Goal: Navigation & Orientation: Find specific page/section

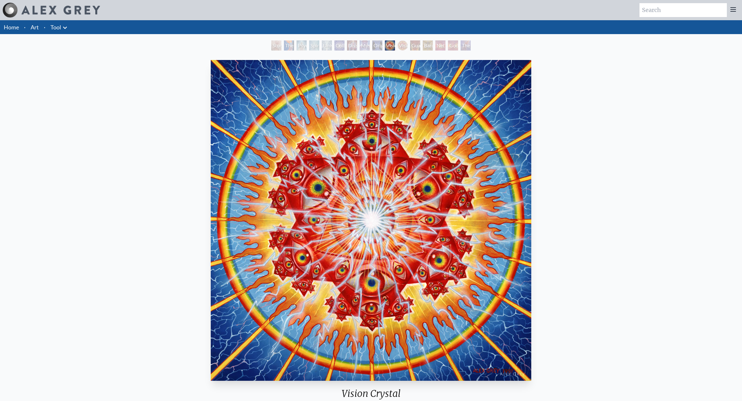
click at [64, 26] on icon at bounding box center [65, 28] width 8 height 8
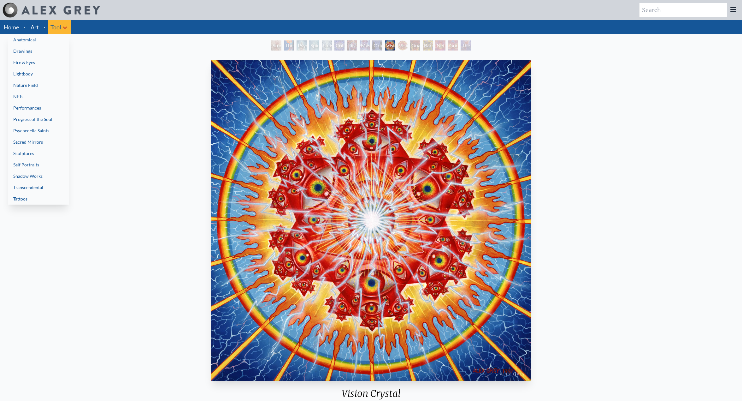
click at [14, 27] on div at bounding box center [371, 200] width 742 height 401
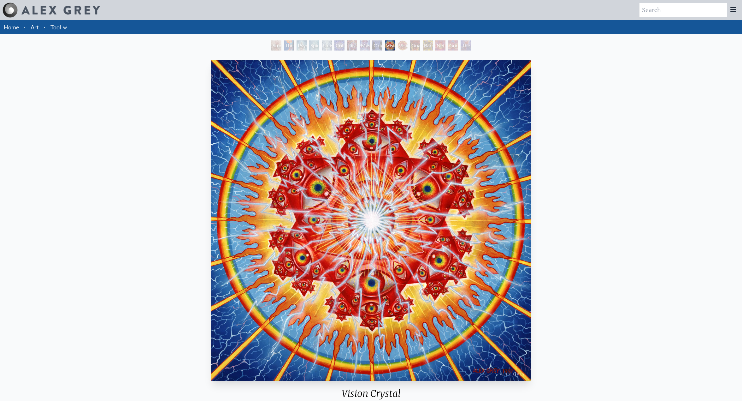
click at [14, 27] on link "Home" at bounding box center [11, 27] width 15 height 7
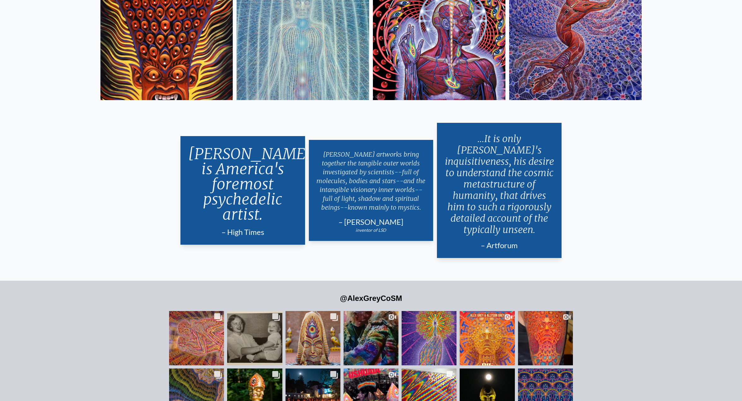
scroll to position [1635, 0]
